Goal: Entertainment & Leisure: Consume media (video, audio)

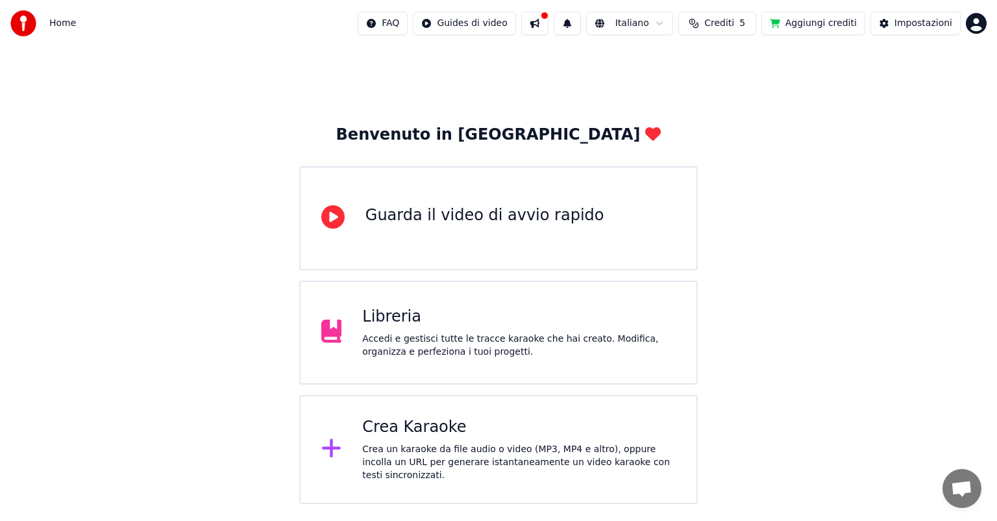
click at [535, 338] on div "Accedi e gestisci tutte le tracce karaoke che hai creato. Modifica, organizza e…" at bounding box center [519, 345] width 314 height 26
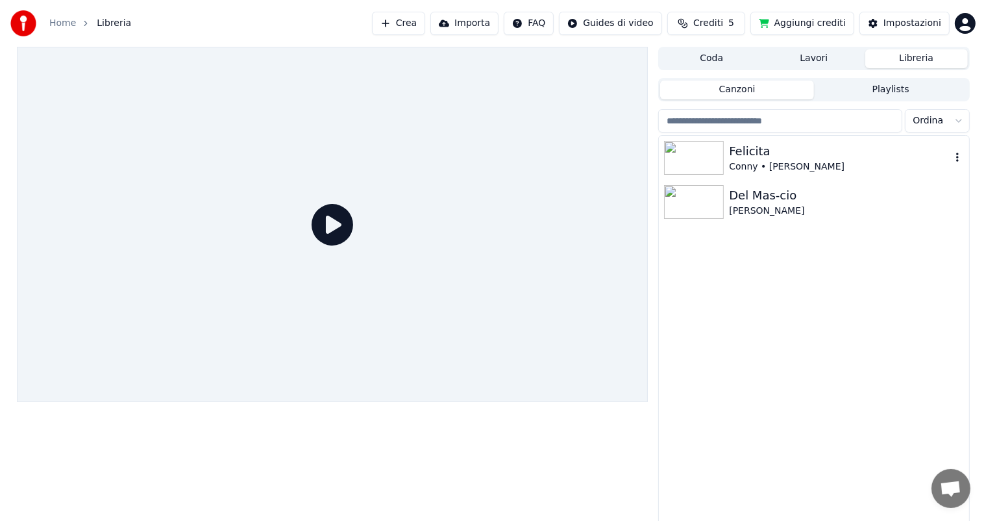
click at [802, 140] on div "Felicita Conny • [PERSON_NAME]" at bounding box center [814, 158] width 310 height 44
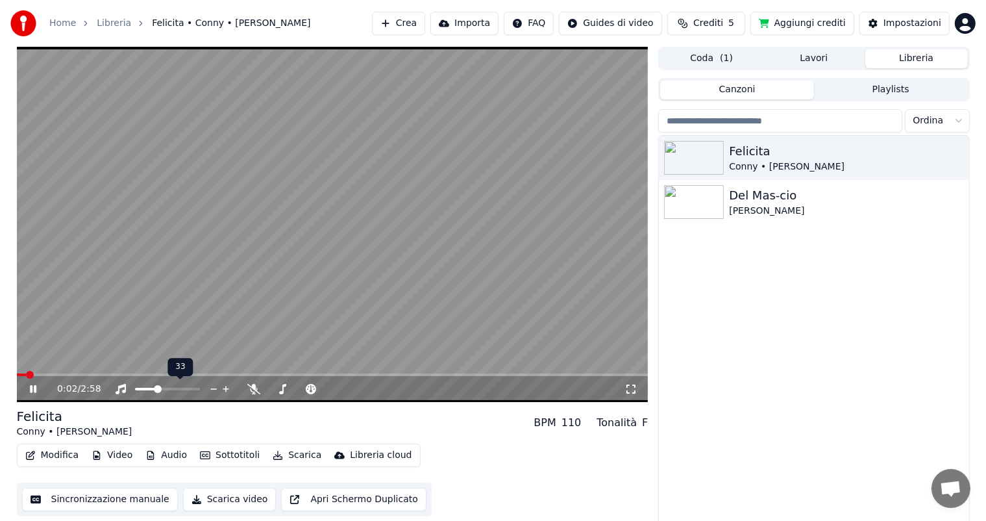
click at [156, 388] on span at bounding box center [145, 389] width 21 height 3
click at [256, 391] on icon at bounding box center [253, 389] width 13 height 10
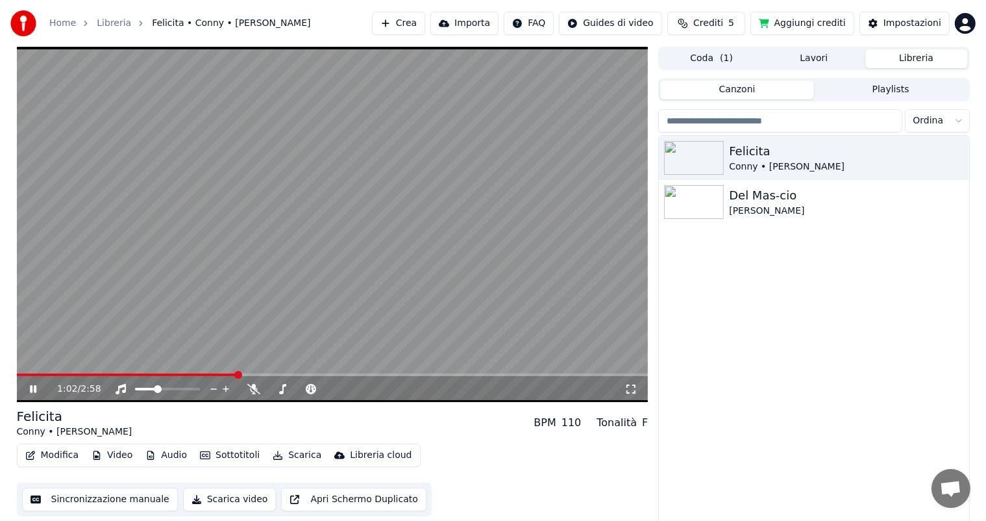
click at [624, 393] on icon at bounding box center [630, 389] width 13 height 10
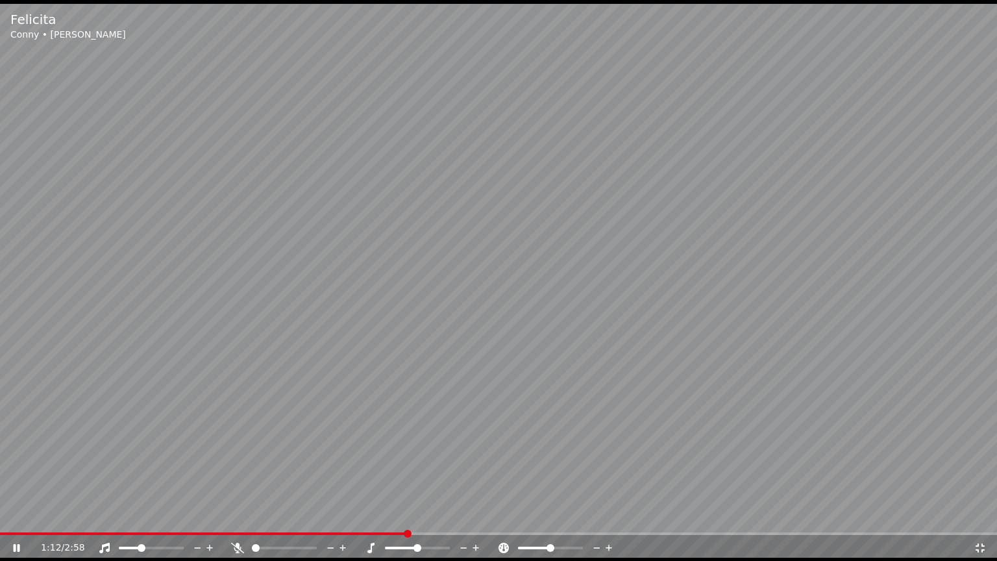
click at [239, 520] on icon at bounding box center [237, 548] width 13 height 10
click at [280, 520] on span at bounding box center [266, 548] width 28 height 3
click at [262, 520] on span at bounding box center [257, 548] width 11 height 3
click at [234, 520] on icon at bounding box center [237, 548] width 13 height 10
click at [237, 520] on icon at bounding box center [237, 548] width 13 height 10
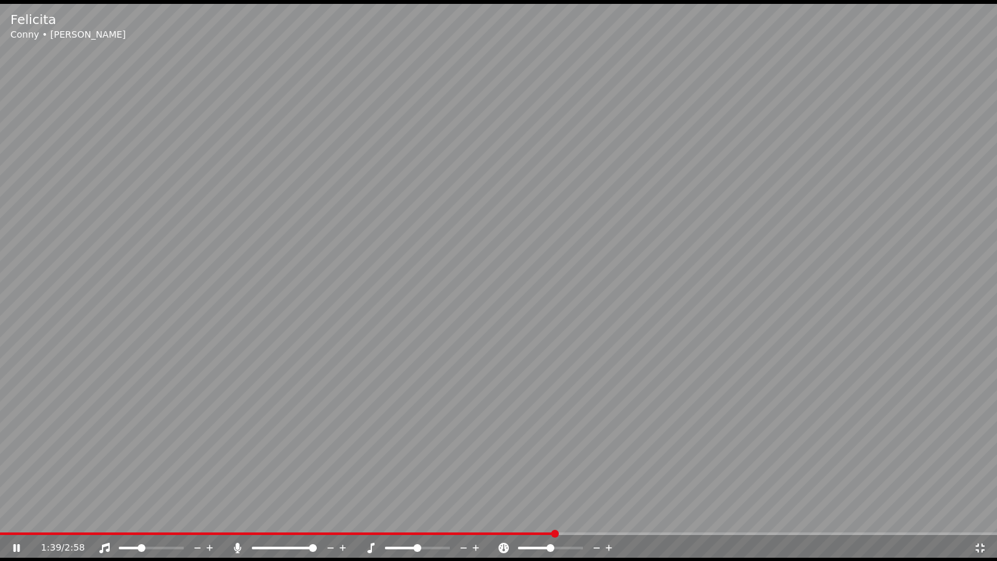
click at [238, 520] on icon at bounding box center [237, 548] width 13 height 10
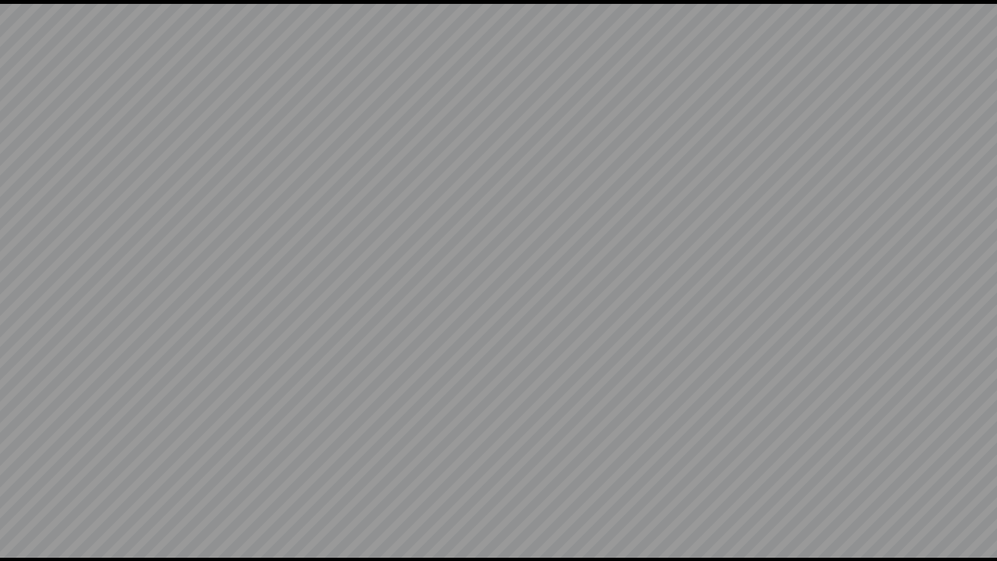
click at [241, 520] on video at bounding box center [498, 280] width 997 height 561
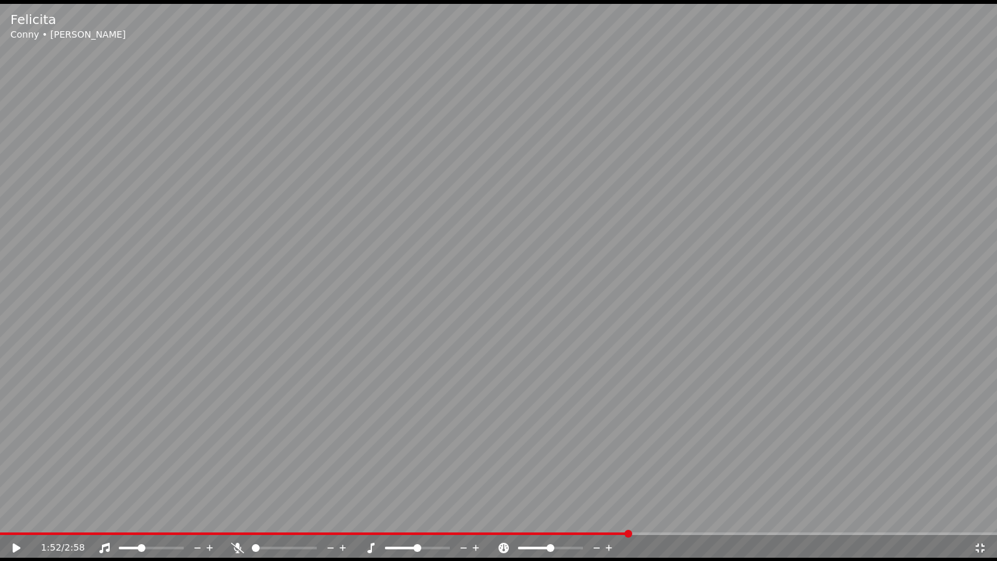
click at [236, 520] on icon at bounding box center [237, 548] width 13 height 10
click at [16, 520] on icon at bounding box center [17, 547] width 8 height 9
click at [236, 520] on icon at bounding box center [237, 548] width 7 height 10
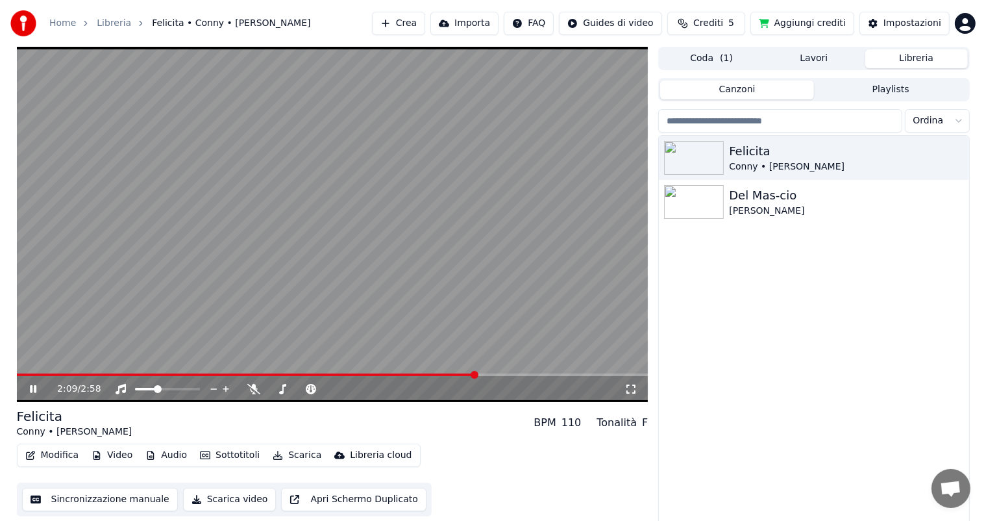
click at [36, 388] on icon at bounding box center [33, 389] width 6 height 8
